Goal: Task Accomplishment & Management: Use online tool/utility

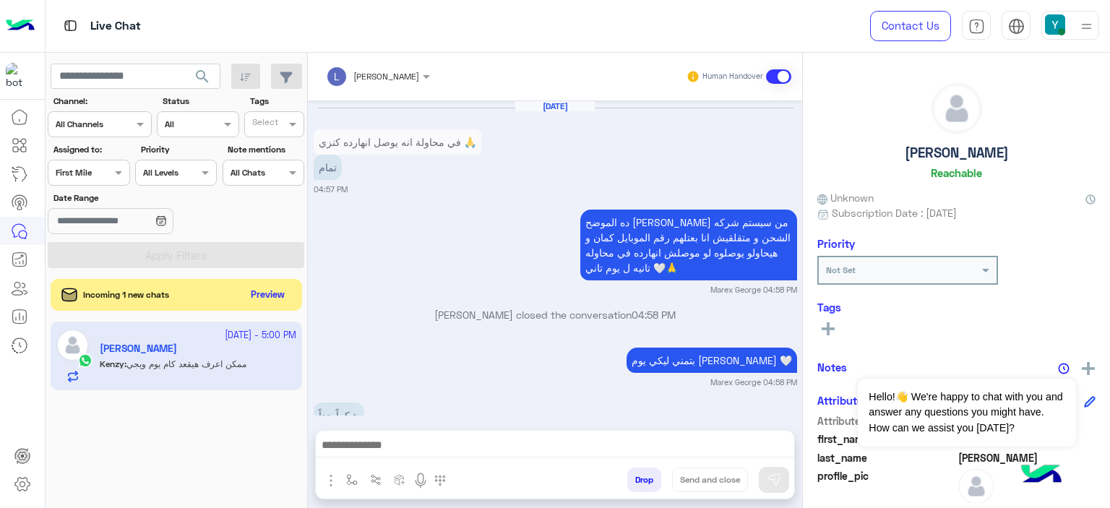
scroll to position [2294, 0]
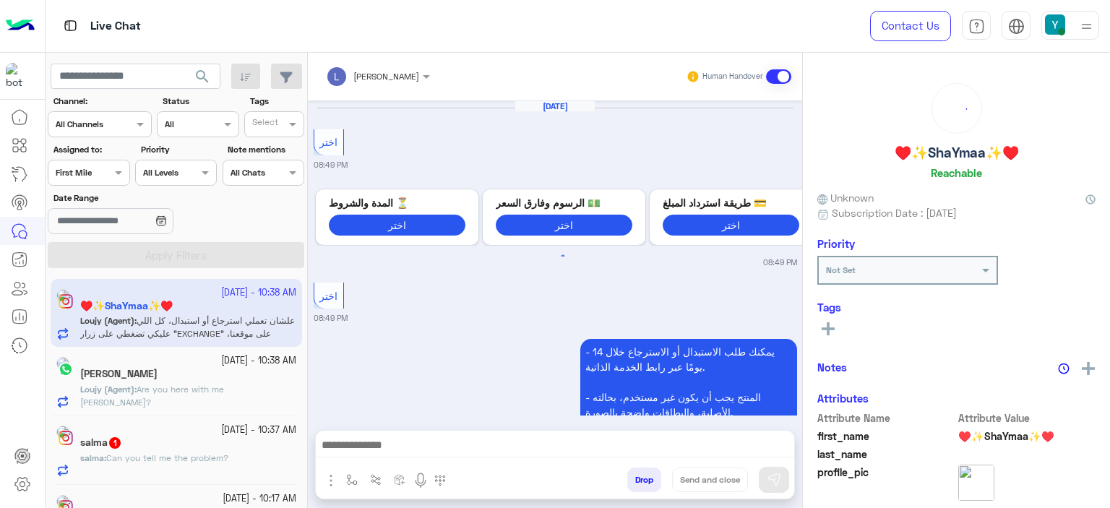
scroll to position [1646, 0]
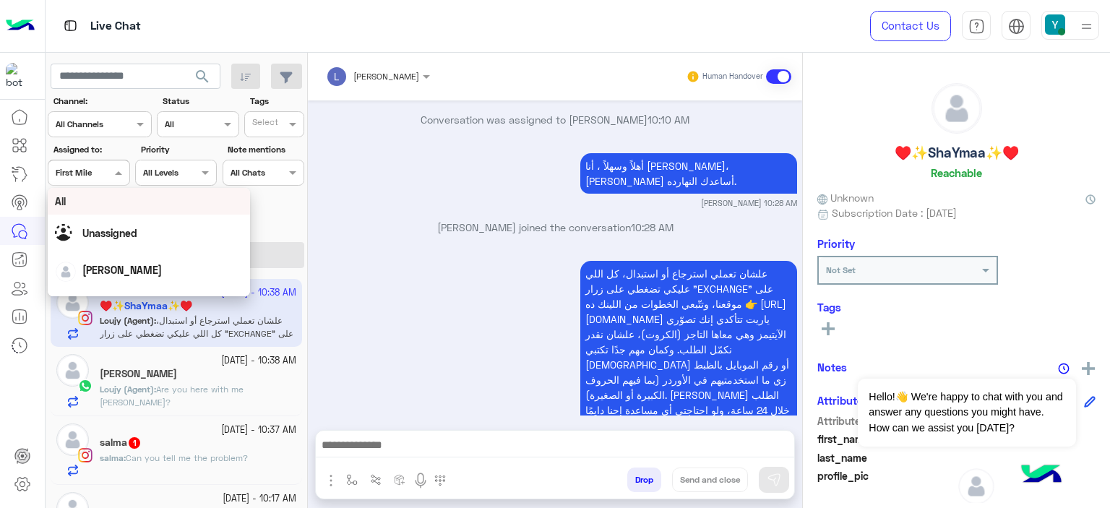
click at [93, 173] on div at bounding box center [88, 171] width 80 height 14
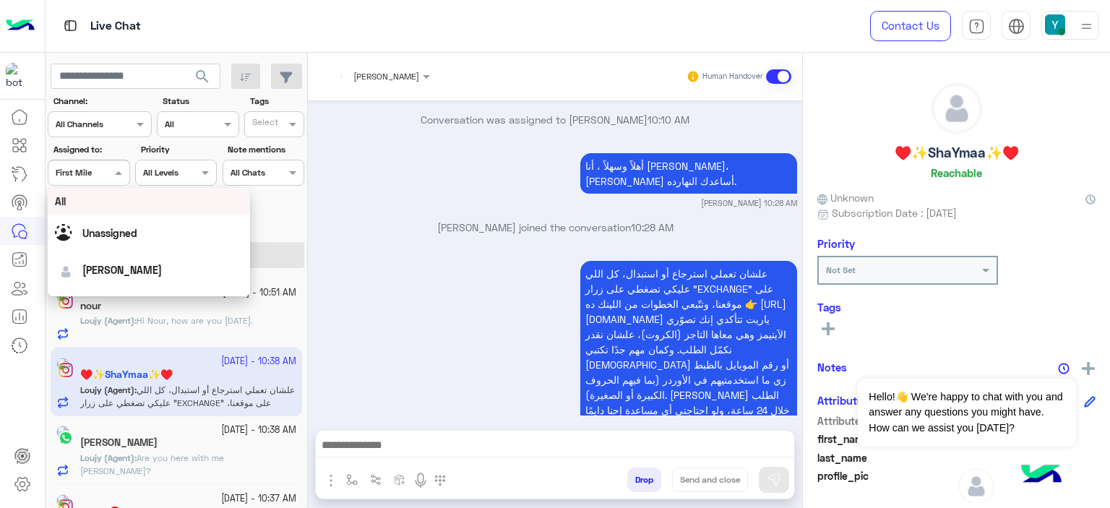
click at [115, 207] on div "All" at bounding box center [149, 201] width 188 height 15
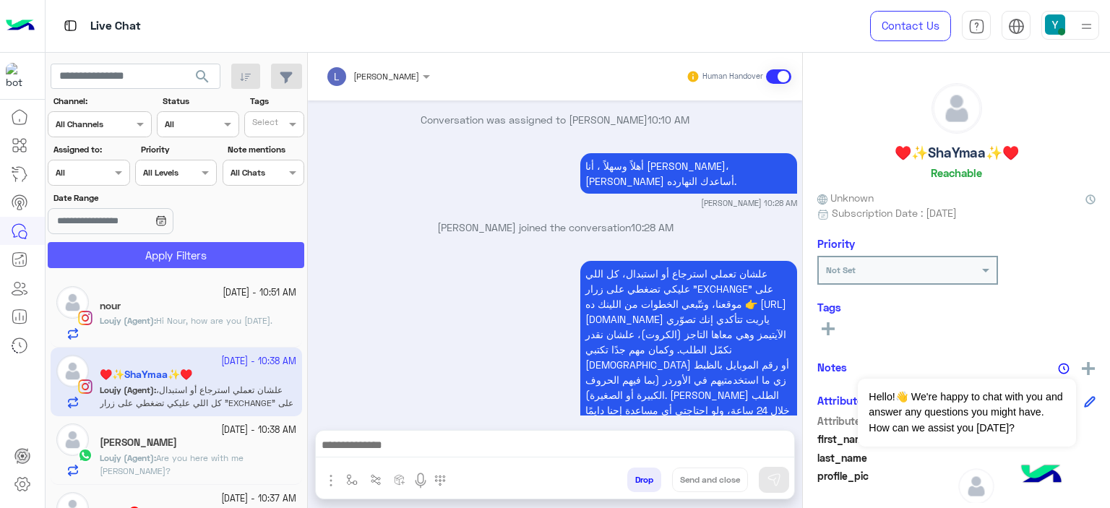
click at [140, 249] on button "Apply Filters" at bounding box center [176, 255] width 257 height 26
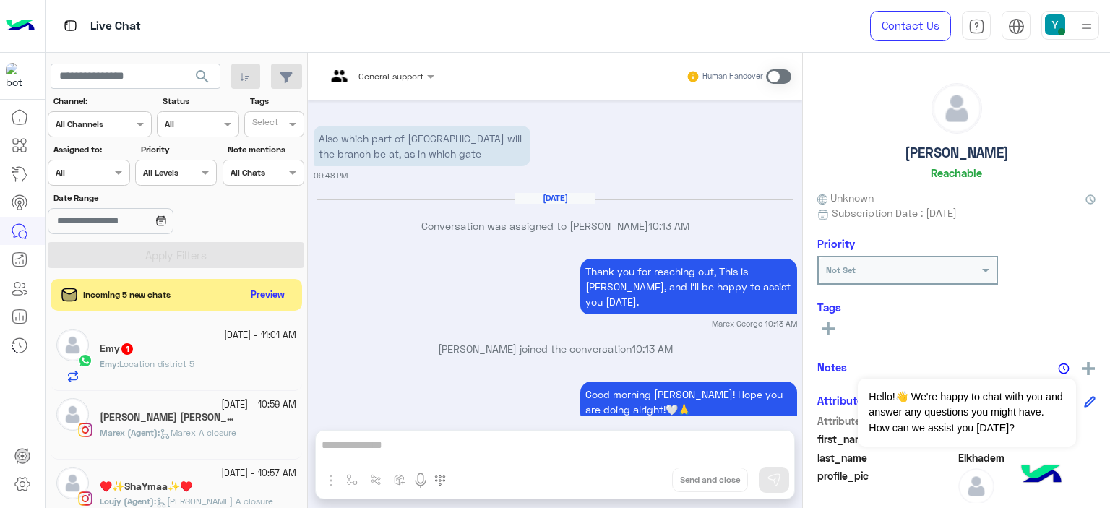
scroll to position [2180, 0]
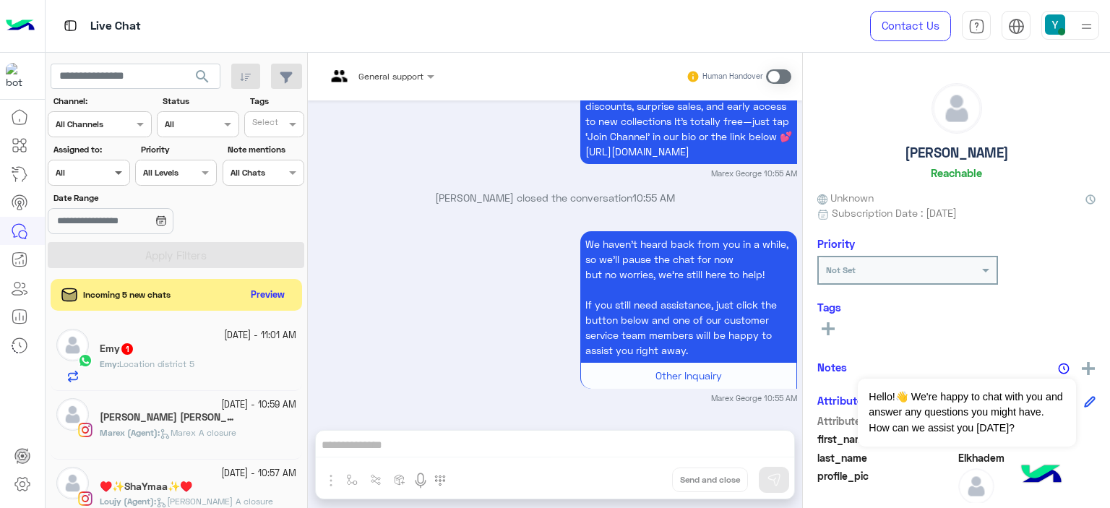
click at [116, 170] on span at bounding box center [120, 172] width 18 height 15
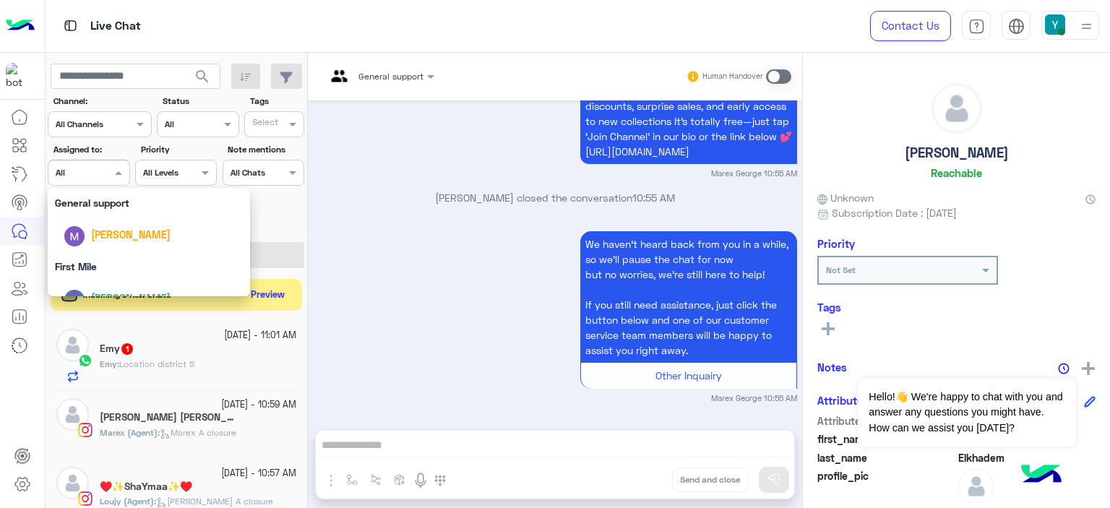
scroll to position [280, 0]
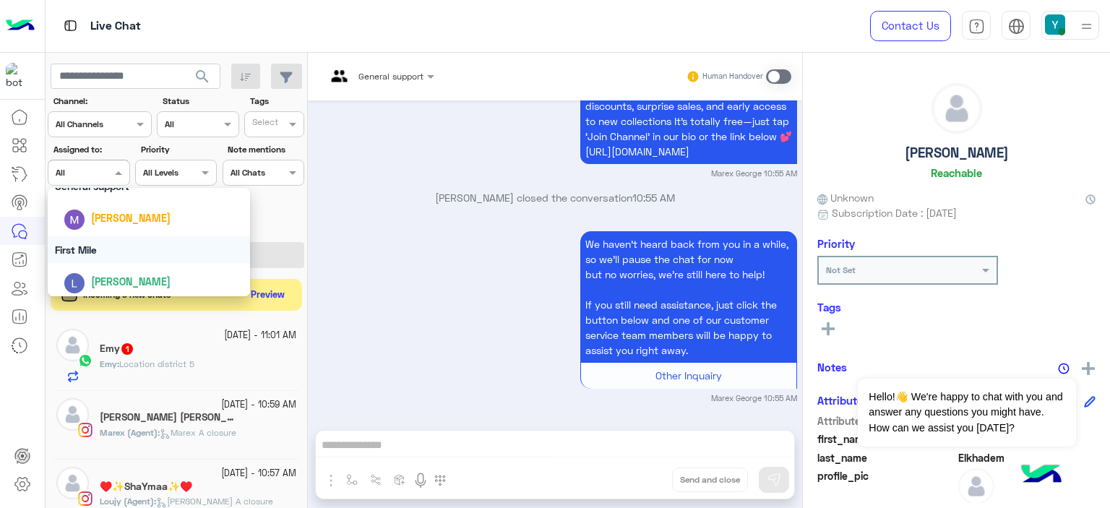
click at [95, 248] on div "First Mile" at bounding box center [149, 249] width 202 height 27
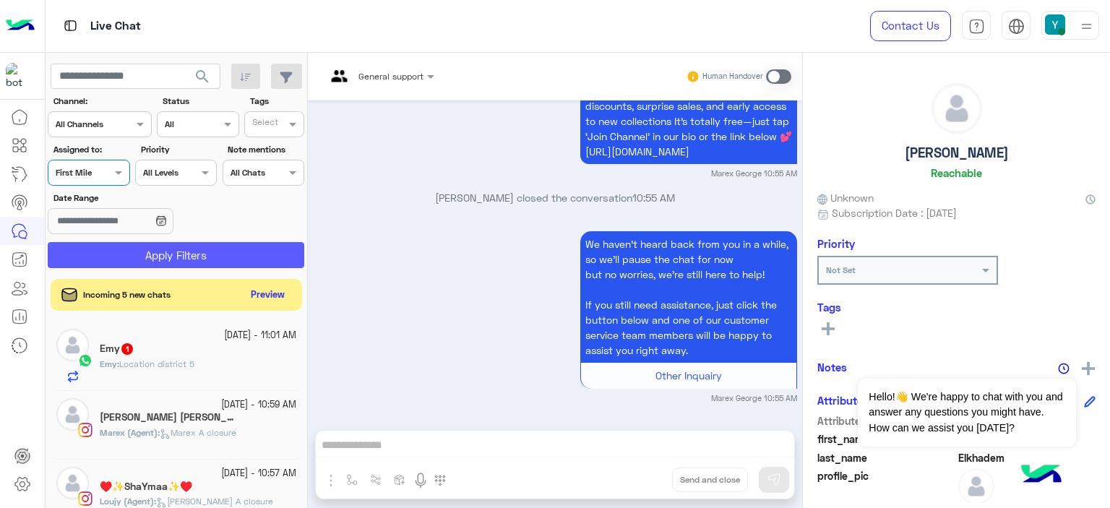
click at [147, 254] on button "Apply Filters" at bounding box center [176, 255] width 257 height 26
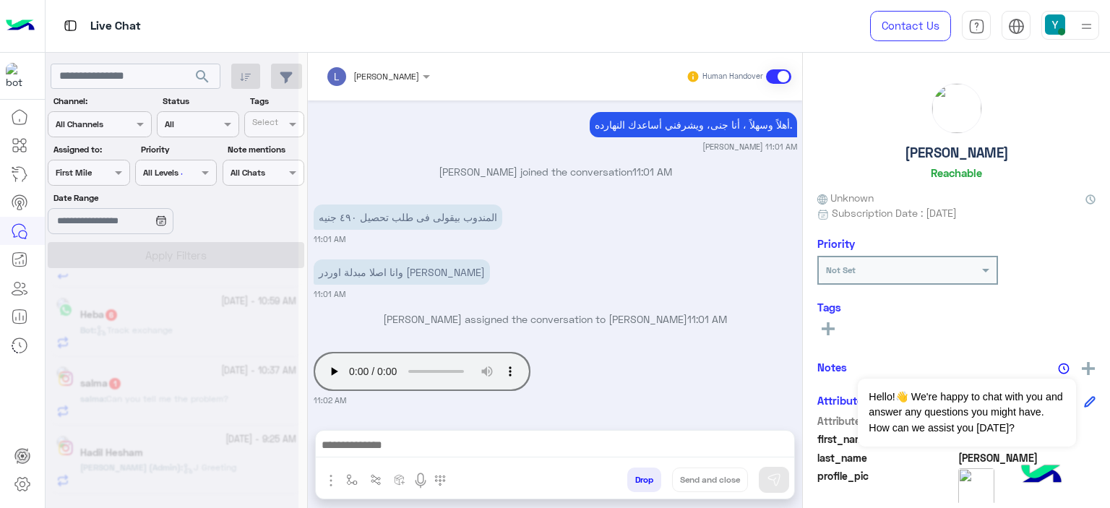
scroll to position [186, 0]
click at [115, 178] on div at bounding box center [172, 260] width 253 height 508
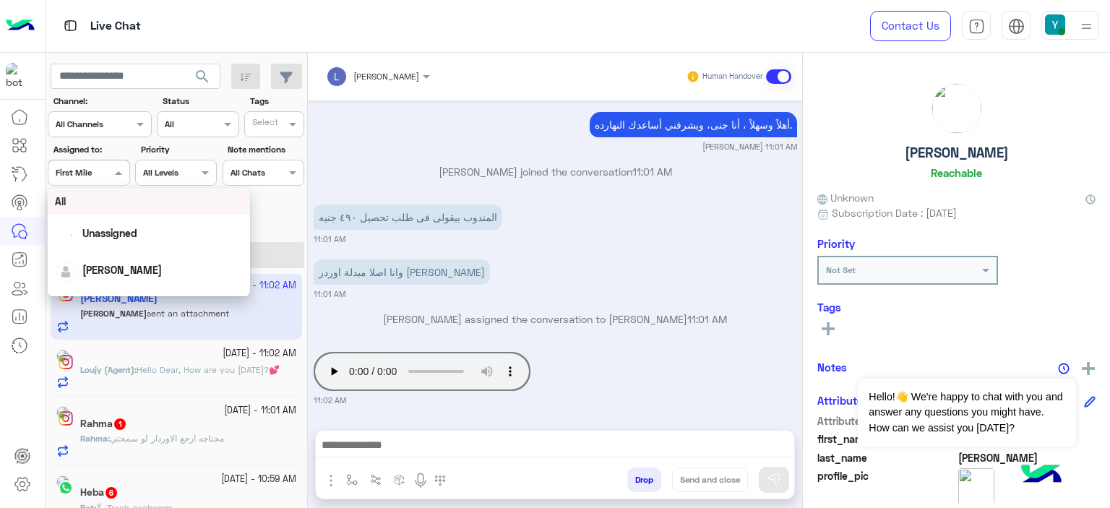
click at [111, 173] on span at bounding box center [120, 172] width 18 height 15
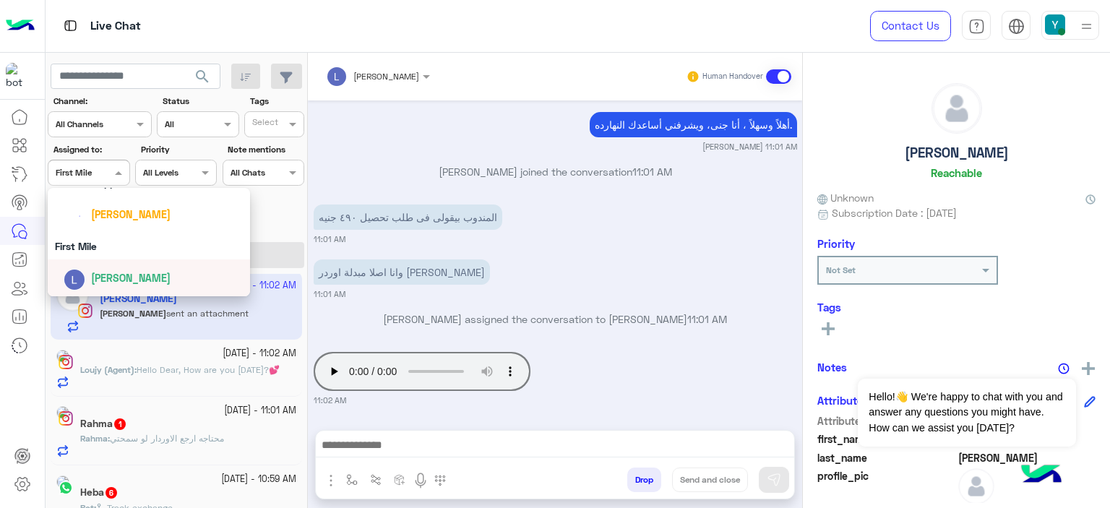
click at [110, 278] on span "[PERSON_NAME]" at bounding box center [131, 278] width 80 height 12
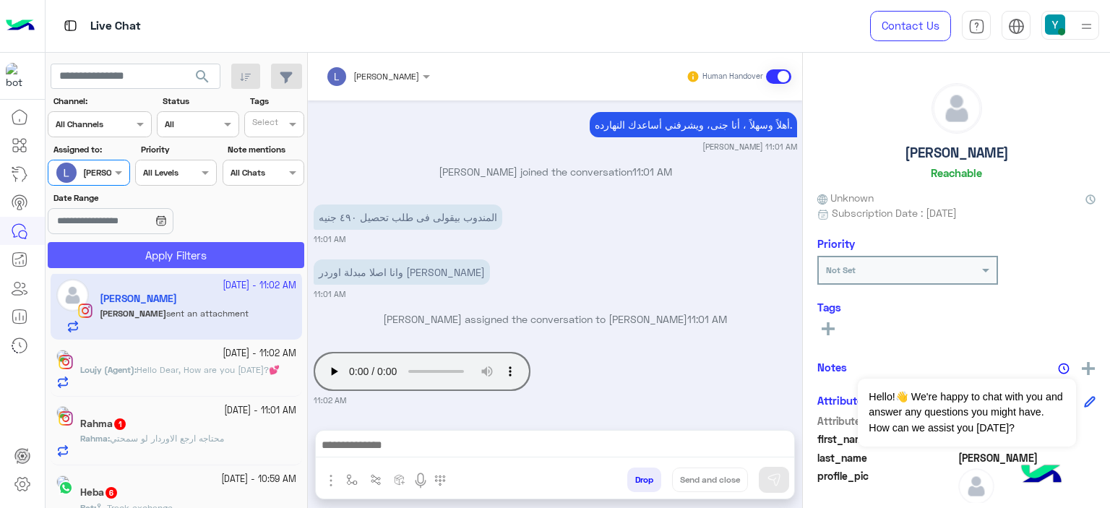
click at [169, 257] on button "Apply Filters" at bounding box center [176, 255] width 257 height 26
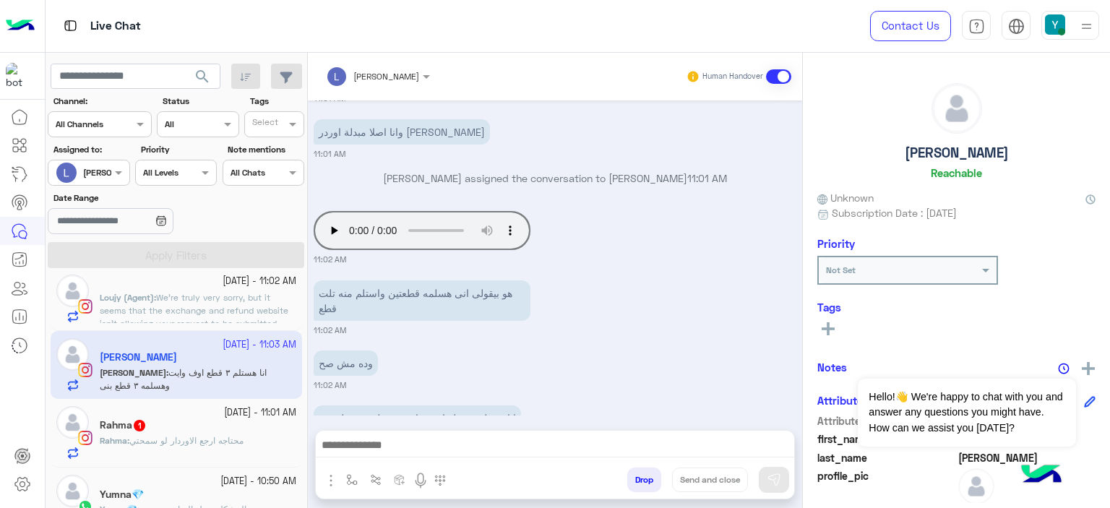
scroll to position [1216, 0]
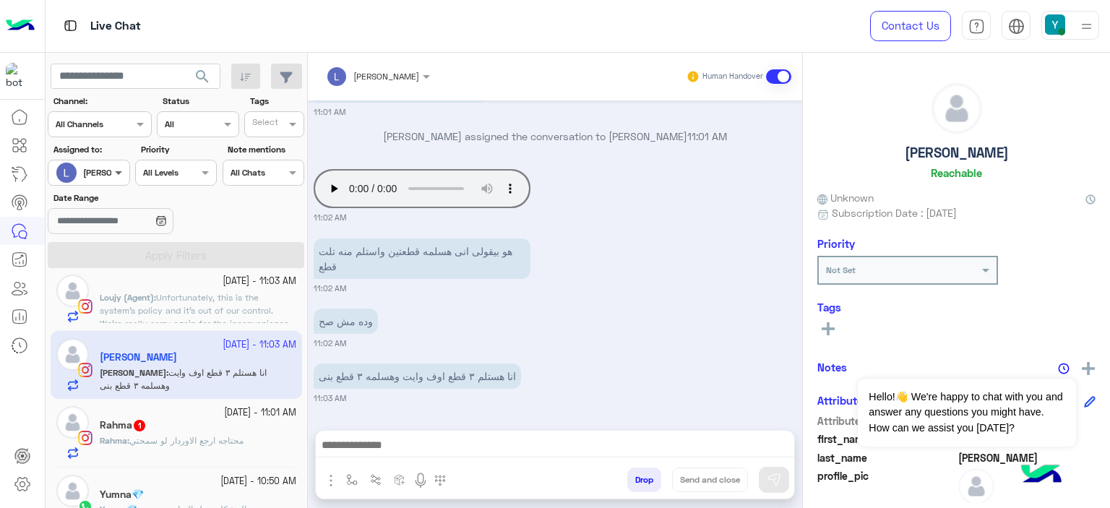
click at [116, 173] on span at bounding box center [120, 172] width 18 height 15
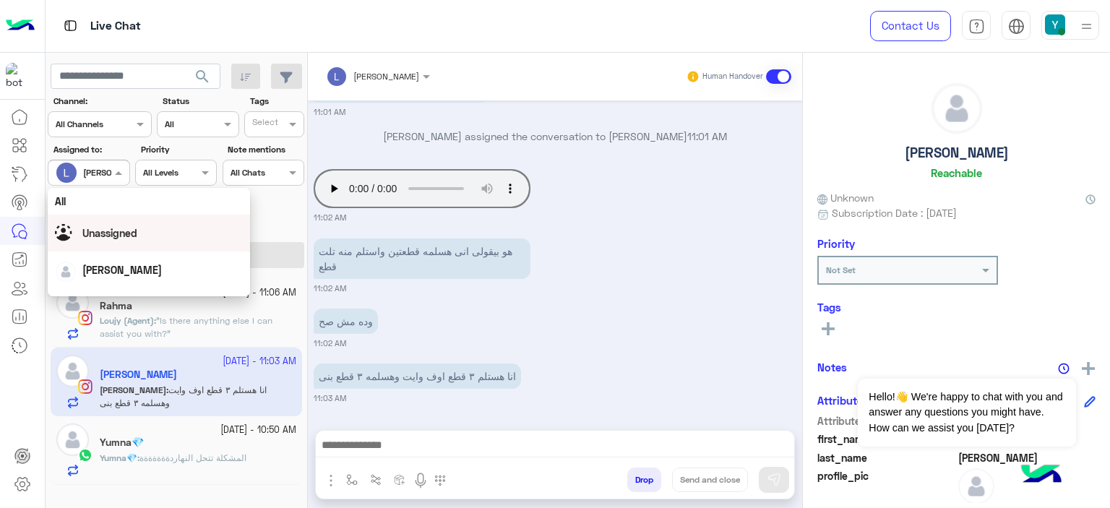
scroll to position [0, 0]
